Goal: Browse casually

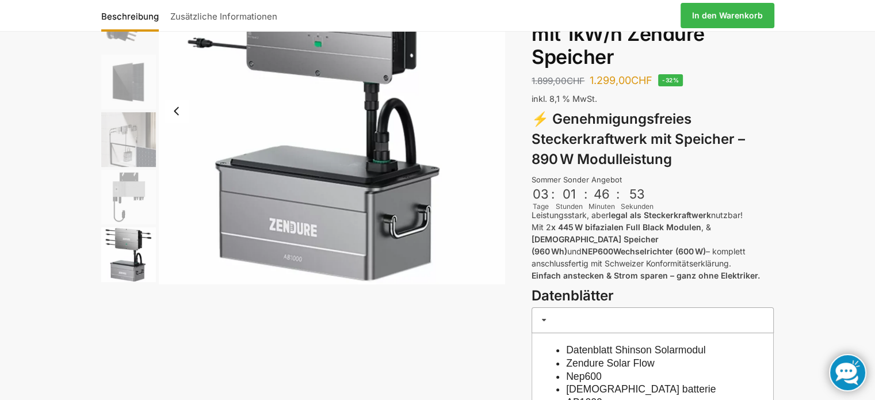
scroll to position [173, 0]
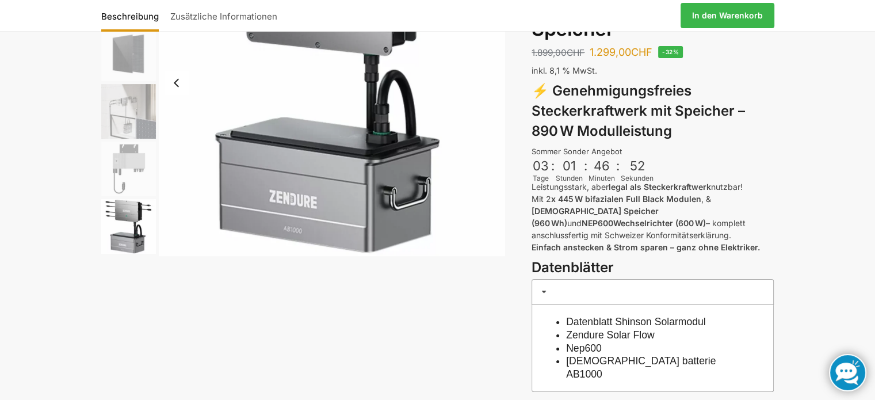
click at [128, 167] on img "5 / 6" at bounding box center [128, 169] width 55 height 55
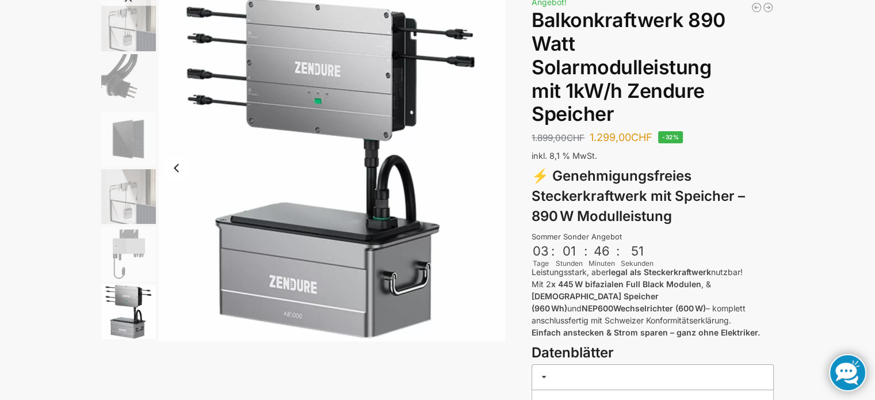
scroll to position [0, 0]
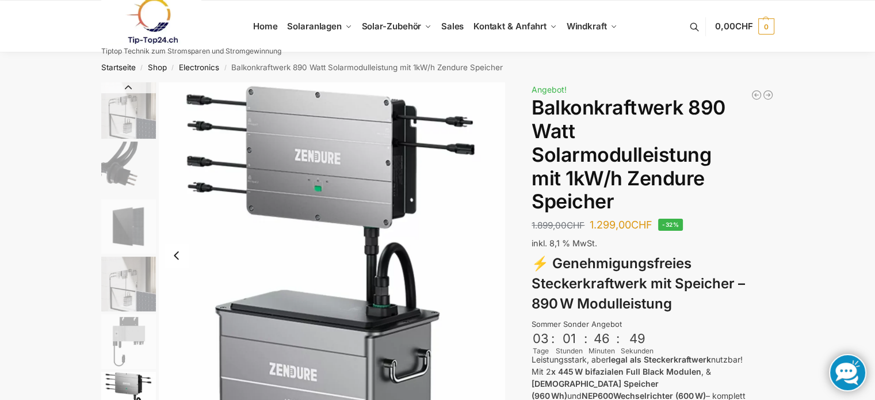
click at [134, 88] on button "Previous slide" at bounding box center [128, 88] width 55 height 12
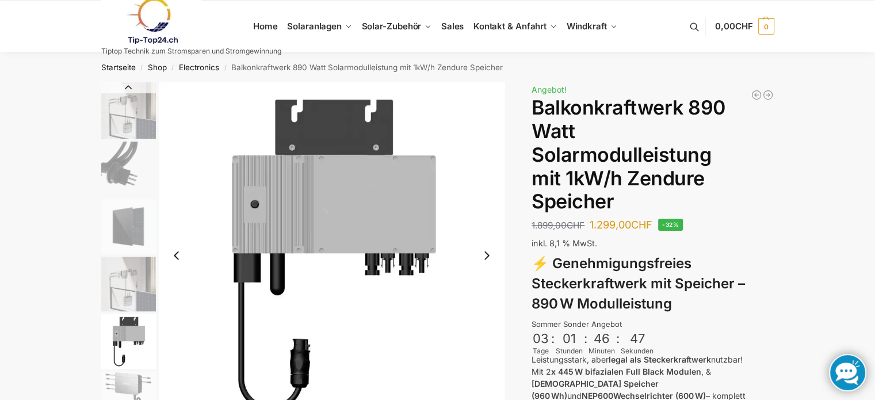
click at [132, 88] on button "Previous slide" at bounding box center [128, 88] width 55 height 12
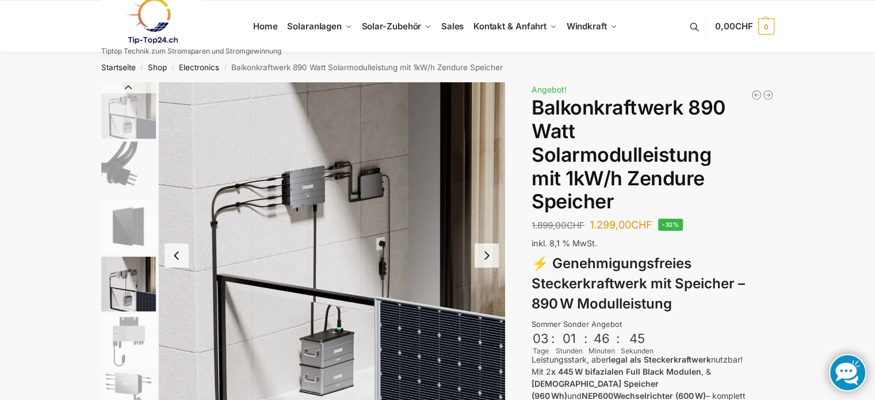
click at [132, 88] on button "Previous slide" at bounding box center [128, 88] width 55 height 12
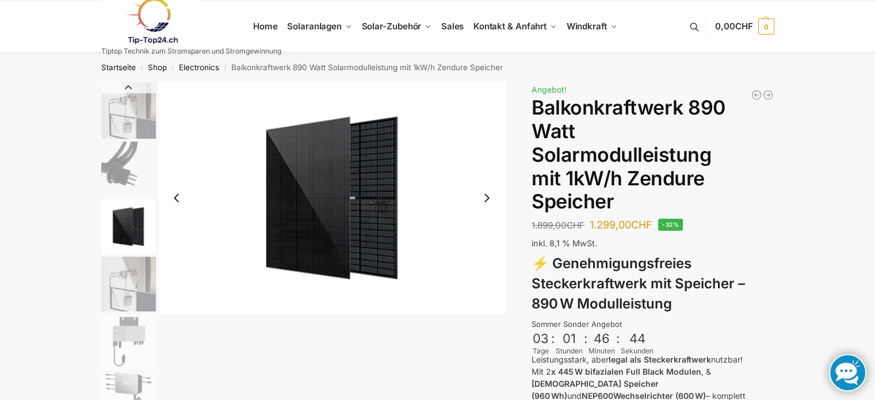
click at [132, 88] on button "Previous slide" at bounding box center [128, 88] width 55 height 12
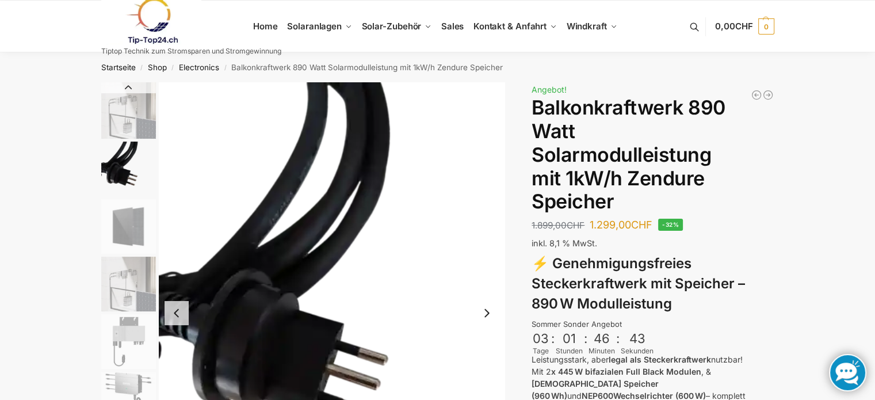
click at [132, 88] on button "Previous slide" at bounding box center [128, 88] width 55 height 12
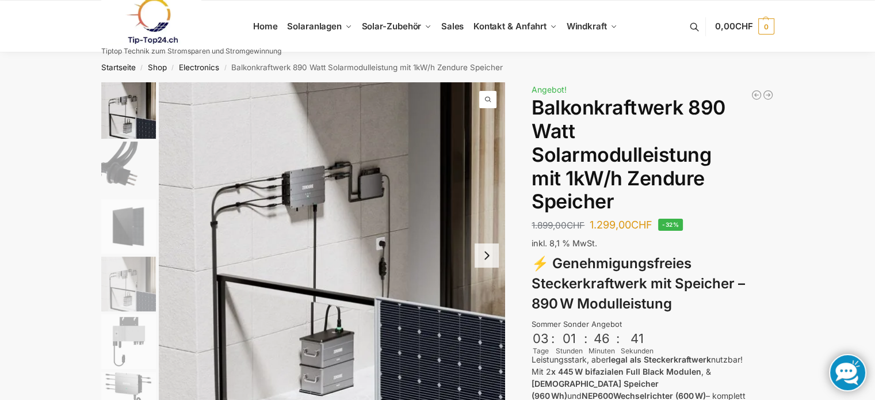
click at [132, 88] on img "1 / 6" at bounding box center [128, 110] width 55 height 56
click at [151, 13] on img at bounding box center [151, 21] width 101 height 47
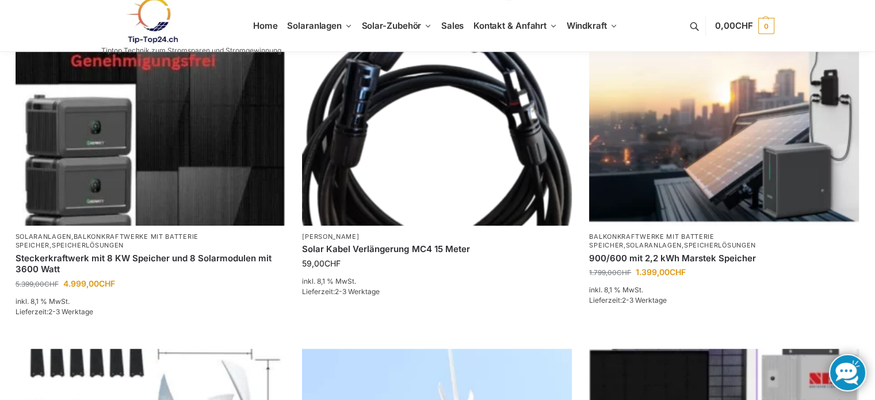
scroll to position [518, 0]
